Goal: Task Accomplishment & Management: Manage account settings

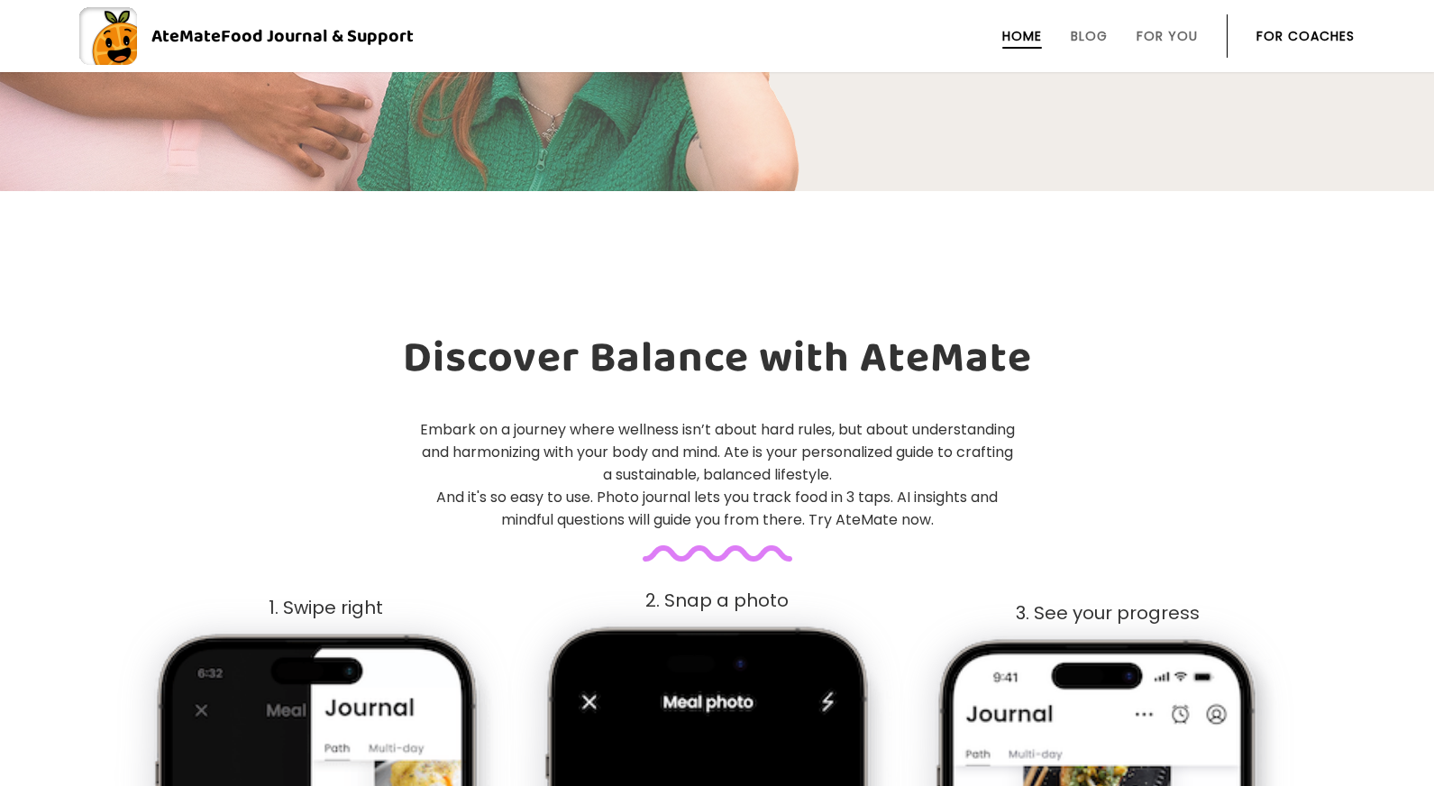
scroll to position [1072, 0]
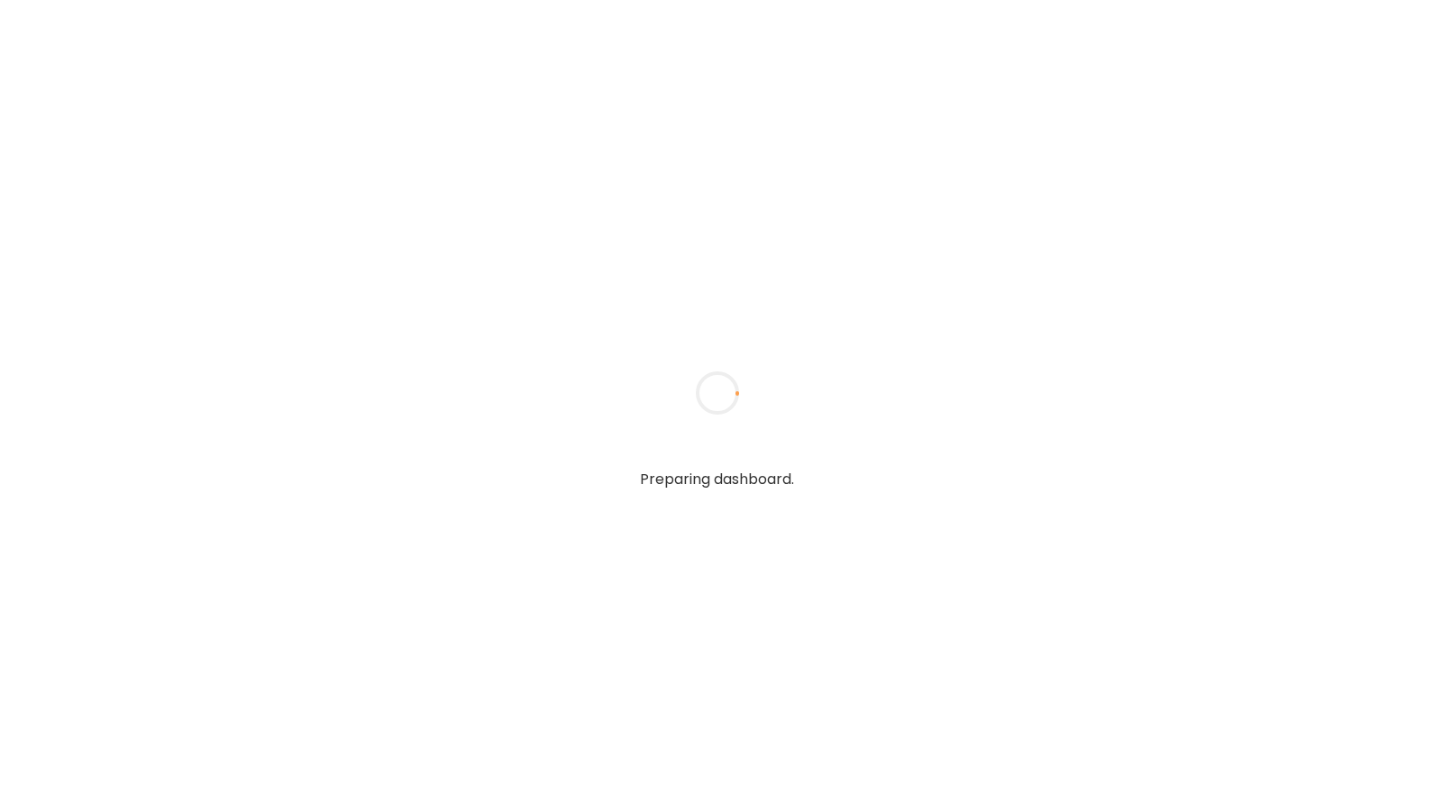
type input "**********"
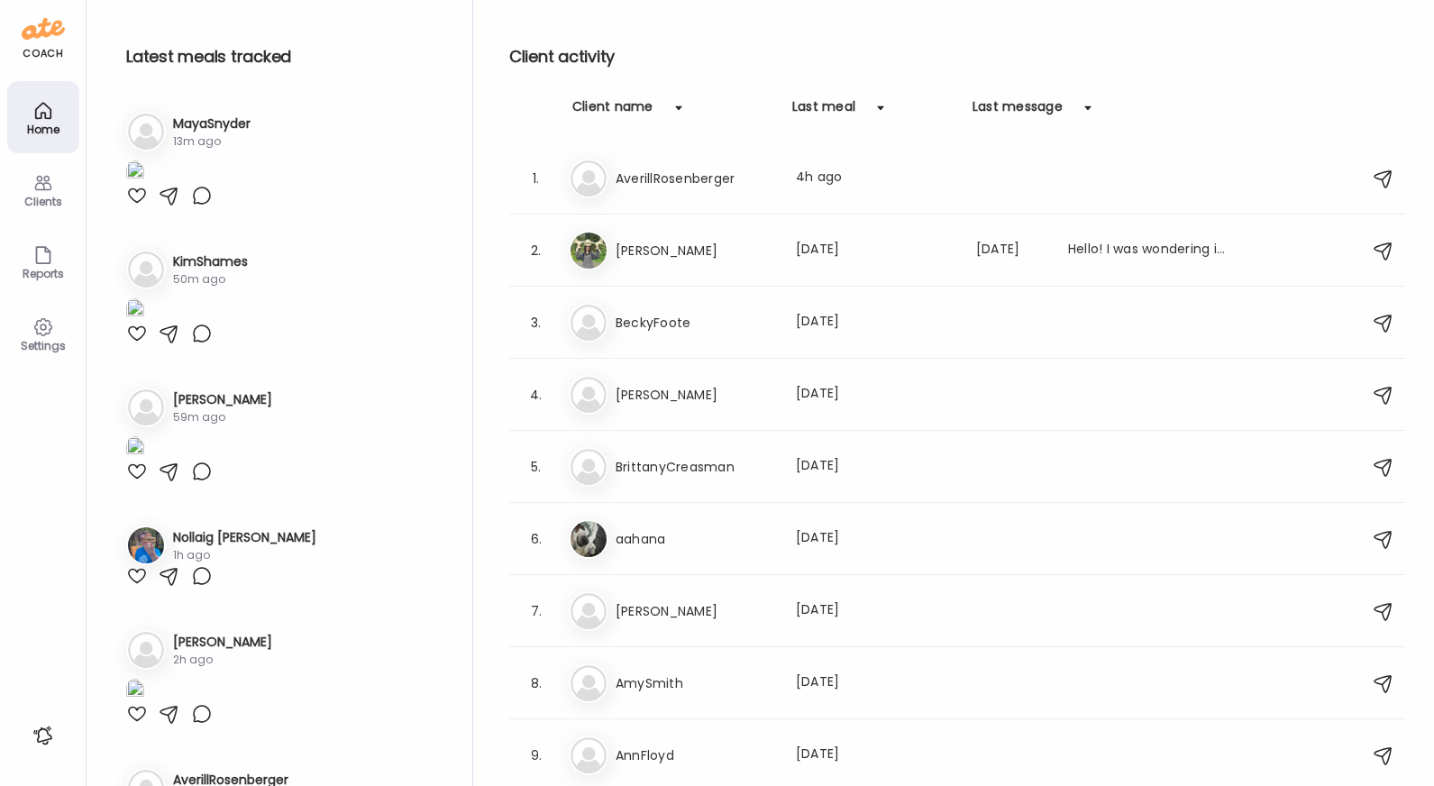
type input "**********"
click at [48, 343] on div "Settings" at bounding box center [43, 346] width 65 height 12
